Goal: Transaction & Acquisition: Download file/media

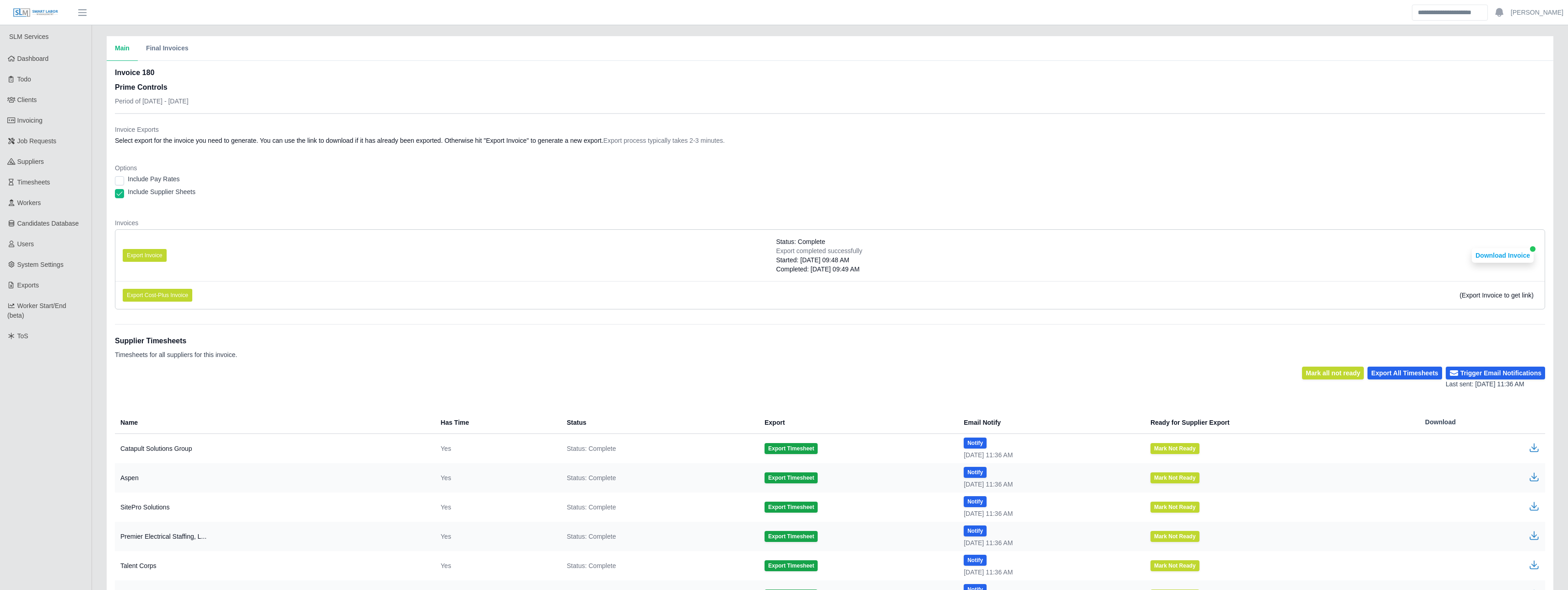
scroll to position [128, 0]
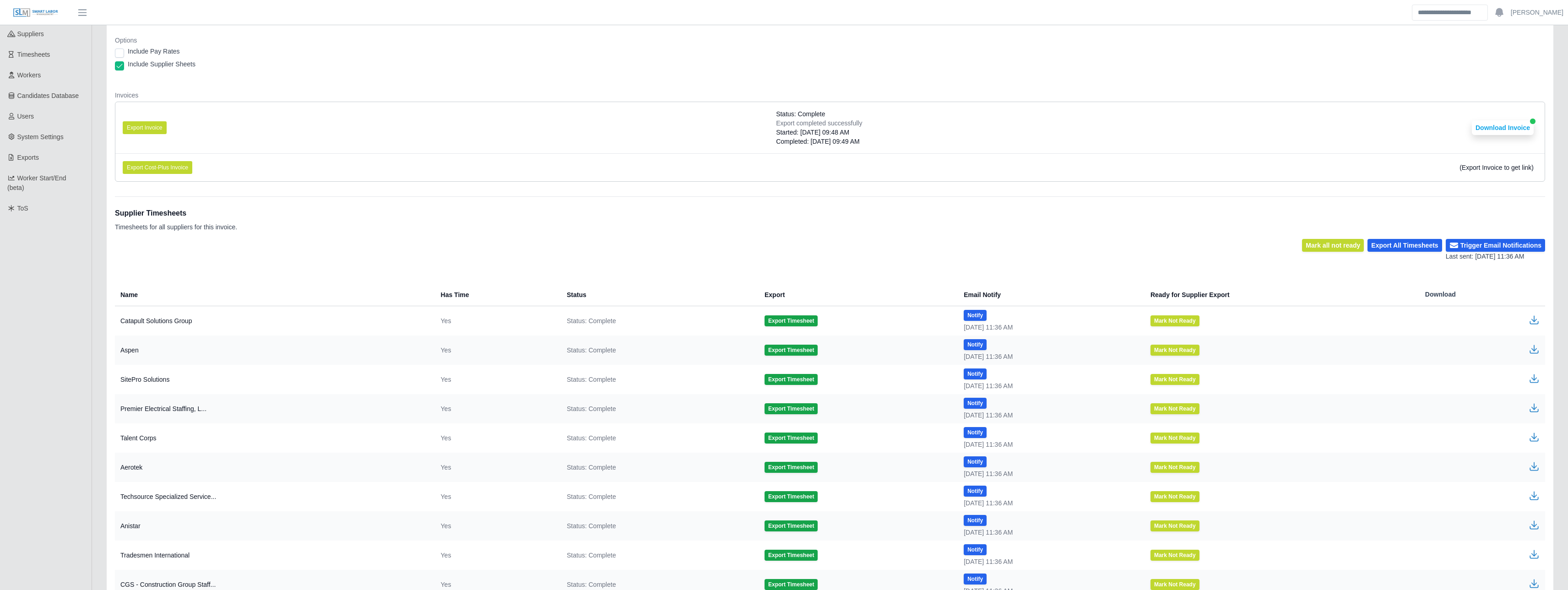
click at [500, 161] on li "Export Cost-Plus Invoice (Export Invoice to get link)" at bounding box center [830, 167] width 1429 height 28
click at [262, 126] on li "Export Invoice Status: Complete Export completed successfully Started: [DATE] 0…" at bounding box center [830, 128] width 1429 height 51
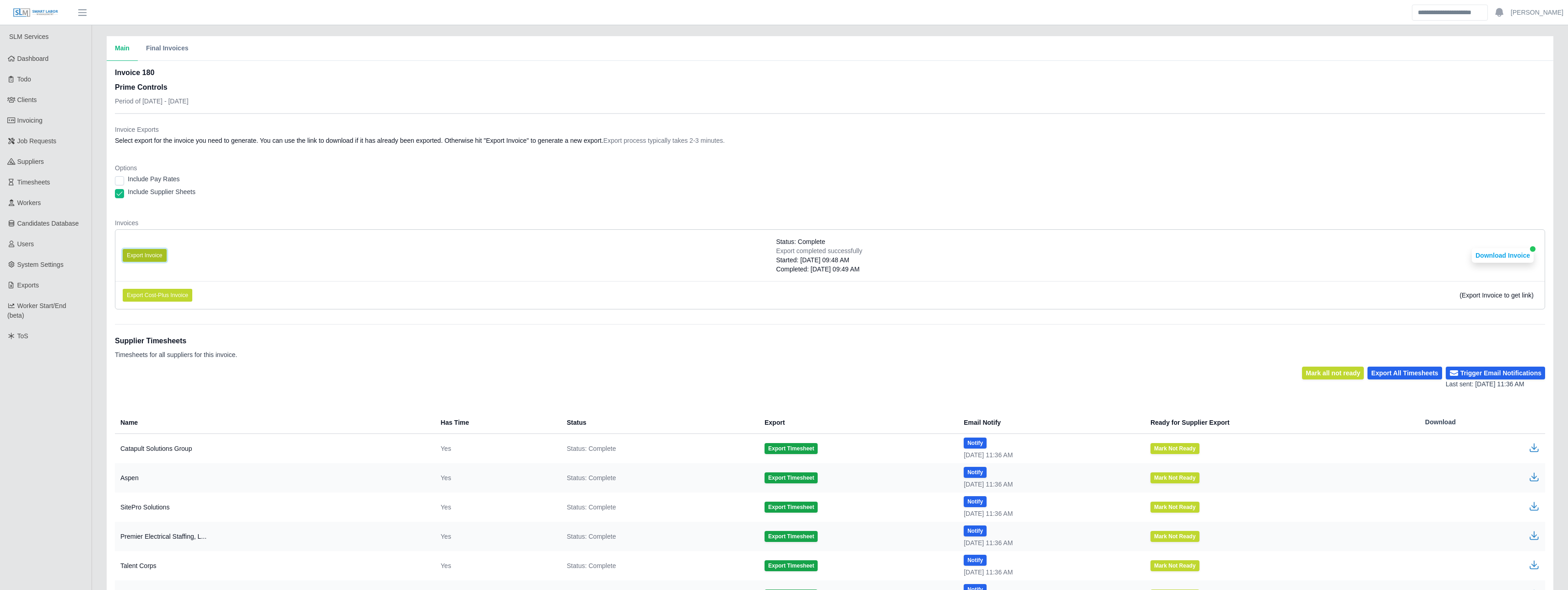
click at [155, 254] on button "Export Invoice" at bounding box center [144, 255] width 44 height 13
drag, startPoint x: 888, startPoint y: 235, endPoint x: 894, endPoint y: 235, distance: 6.0
click at [890, 235] on li "Export Invoice Status: Complete Export completed successfully Started: 10/10/20…" at bounding box center [830, 255] width 1429 height 51
click at [1491, 253] on button "Download Invoice" at bounding box center [1503, 255] width 62 height 15
click at [328, 158] on dl "Invoice Exports Select export for the invoice you need to generate. You can use…" at bounding box center [830, 221] width 1430 height 192
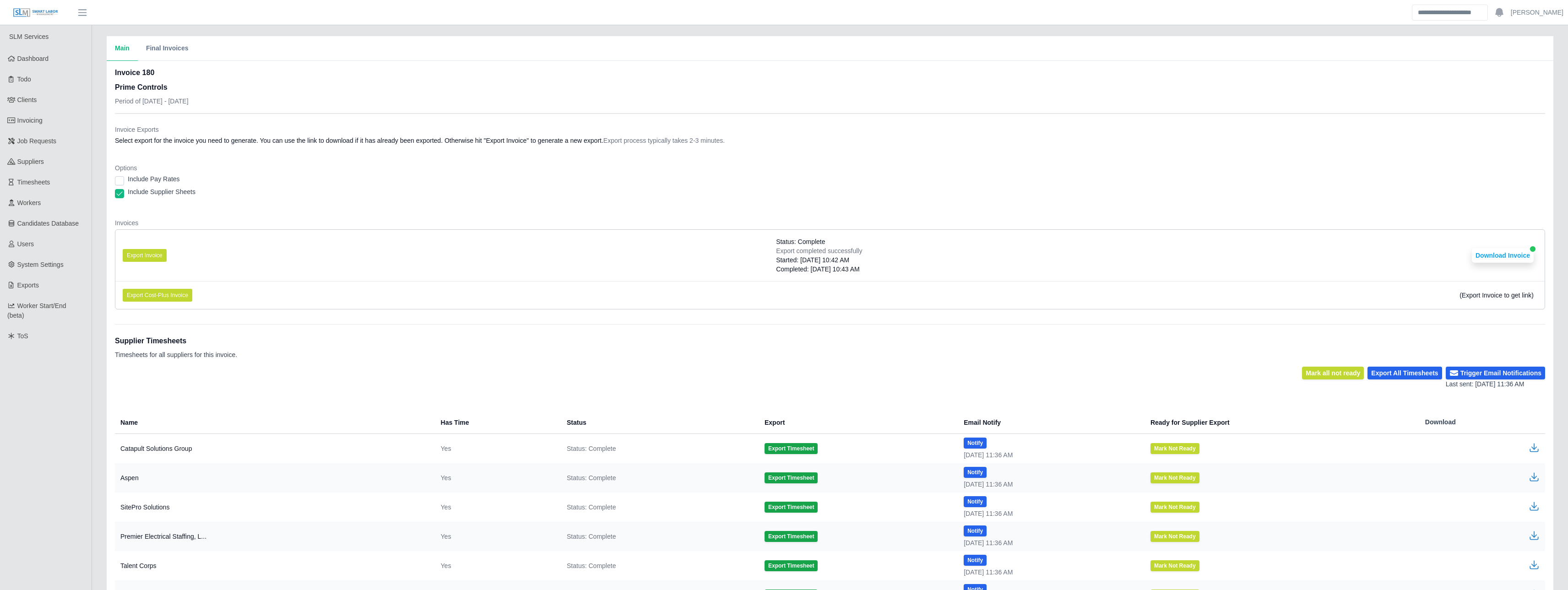
click at [1086, 268] on li "Export Invoice Status: Complete Export completed successfully Started: [DATE] 1…" at bounding box center [830, 255] width 1429 height 51
click at [1510, 255] on button "Download Invoice" at bounding box center [1503, 255] width 62 height 15
